Goal: Book appointment/travel/reservation

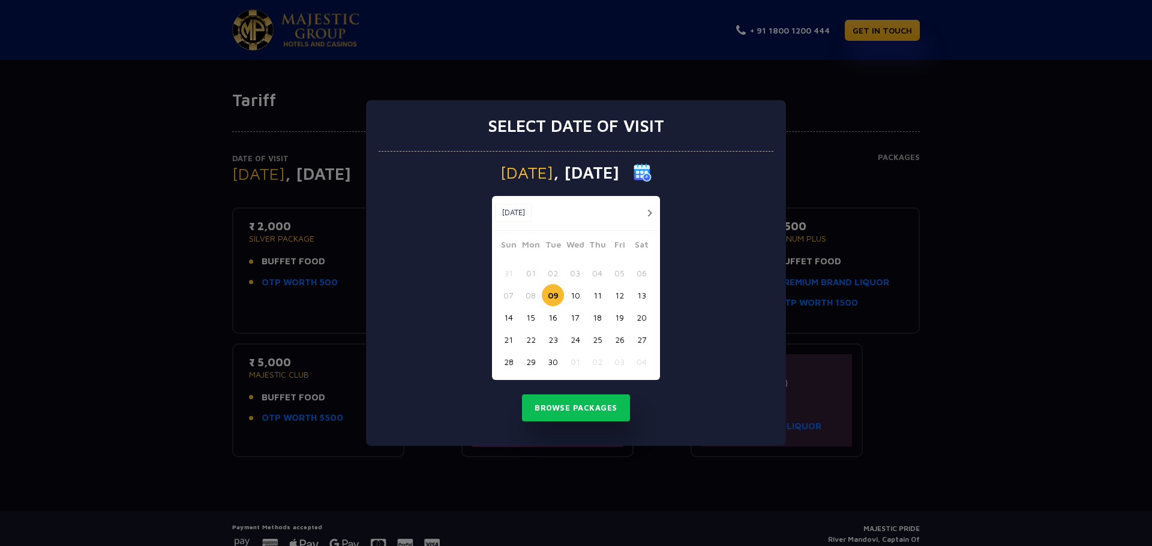
click at [533, 340] on button "22" at bounding box center [530, 340] width 22 height 22
click at [564, 413] on button "Browse Packages" at bounding box center [576, 409] width 108 height 28
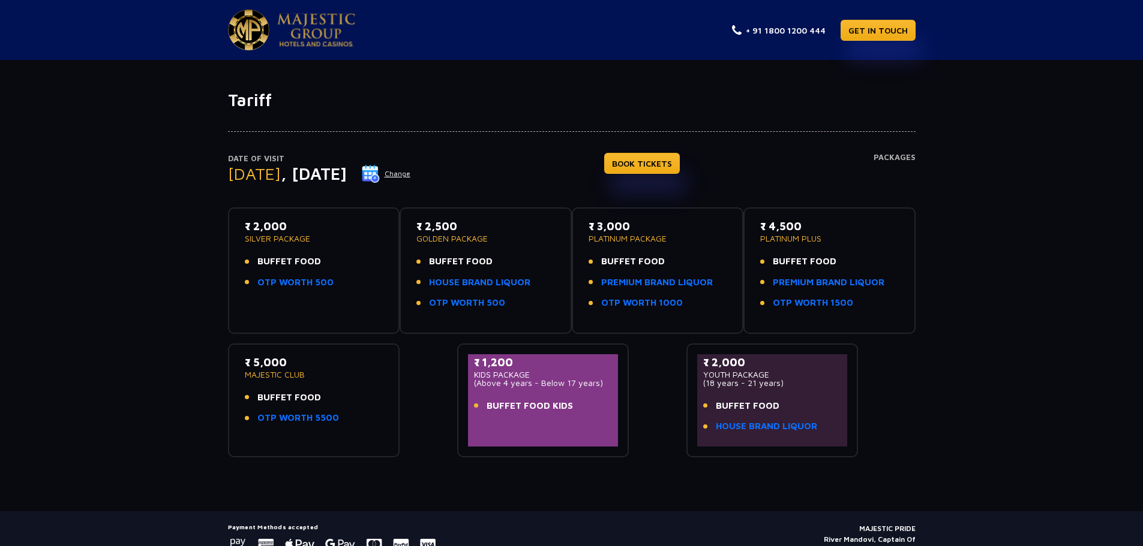
click at [320, 304] on div "₹ 2,000 SILVER PACKAGE BUFFET FOOD OTP WORTH 500" at bounding box center [314, 270] width 151 height 105
click at [311, 276] on link "OTP WORTH 500" at bounding box center [295, 283] width 76 height 14
click at [478, 279] on link "HOUSE BRAND LIQUOR" at bounding box center [479, 283] width 101 height 14
